Goal: Obtain resource: Obtain resource

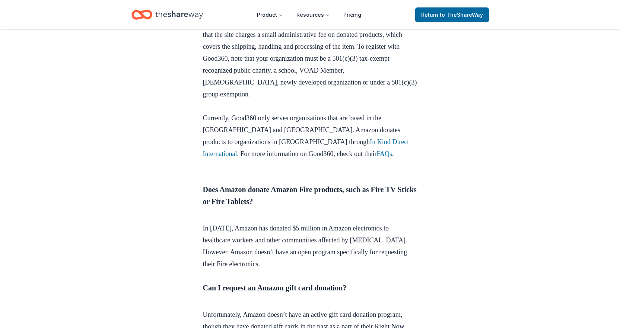
scroll to position [596, 0]
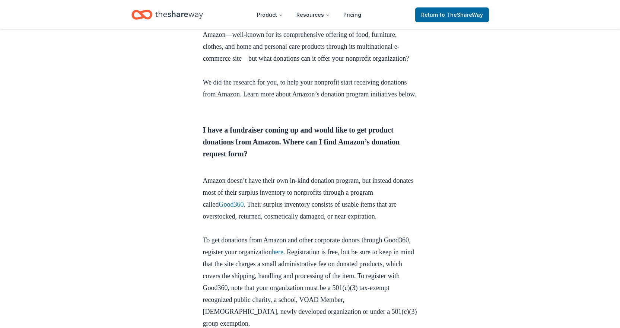
scroll to position [223, 0]
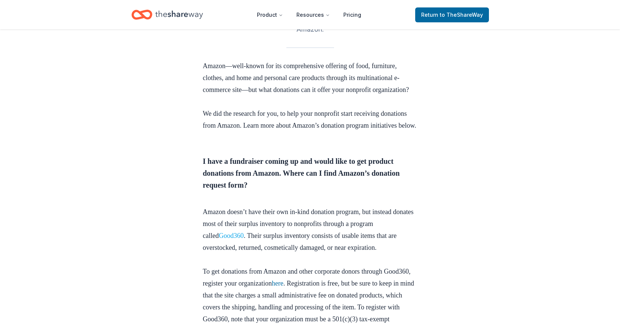
click at [236, 239] on link "Good360" at bounding box center [230, 235] width 25 height 7
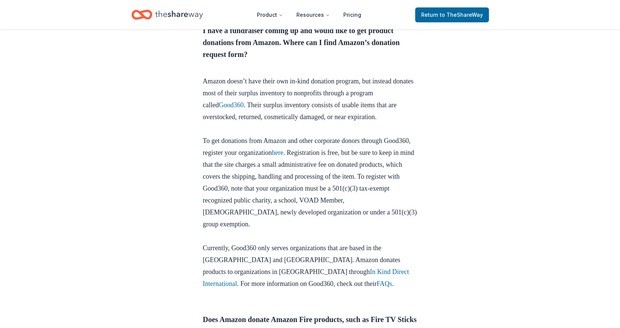
scroll to position [372, 0]
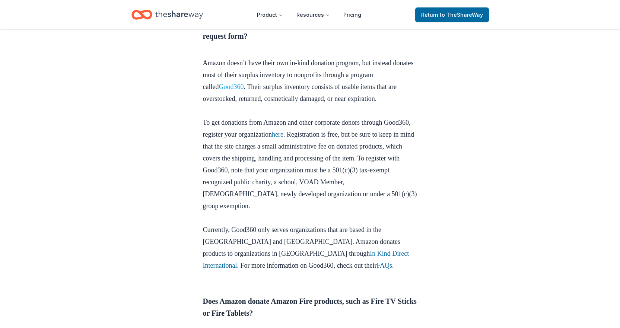
click at [243, 90] on link "Good360" at bounding box center [230, 86] width 25 height 7
